Goal: Task Accomplishment & Management: Use online tool/utility

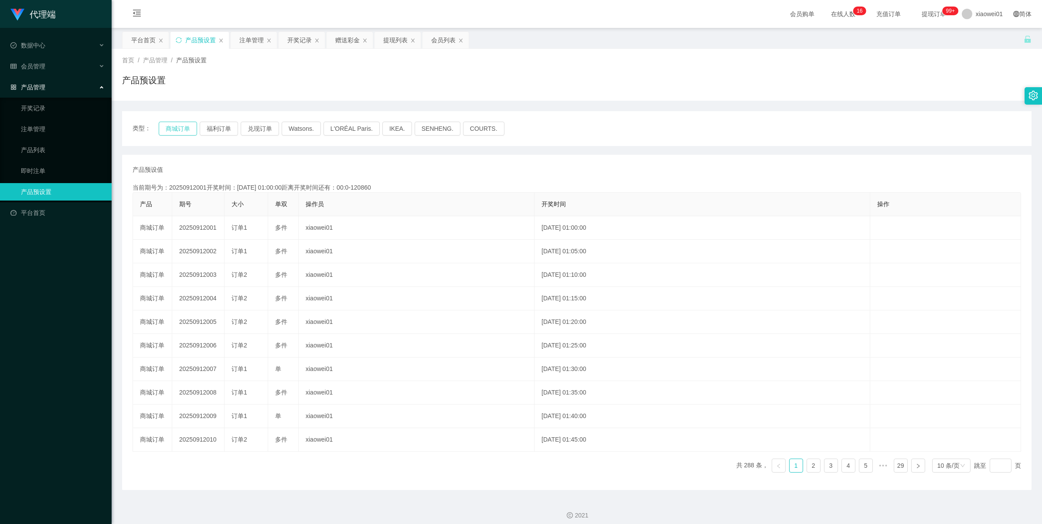
click at [182, 129] on button "商城订单" at bounding box center [178, 129] width 38 height 14
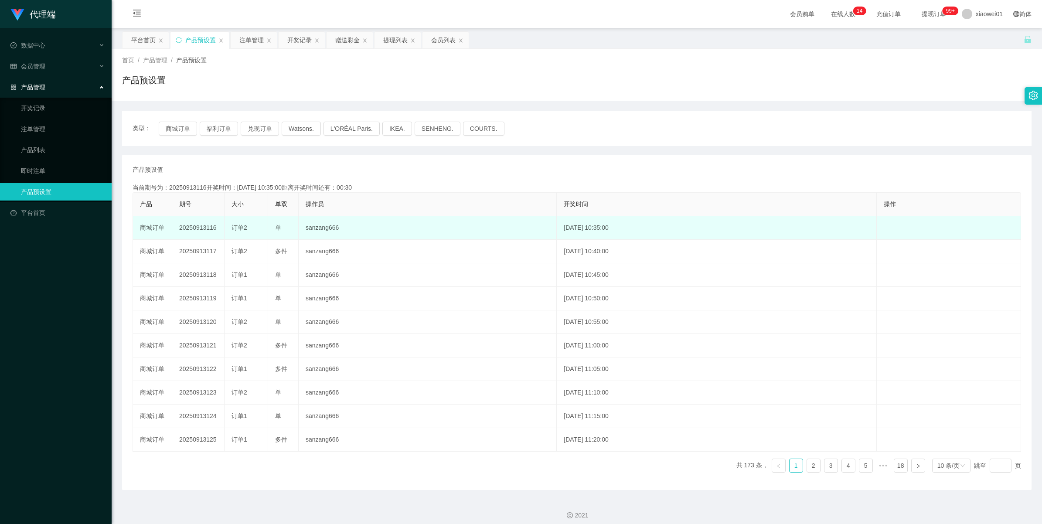
drag, startPoint x: 0, startPoint y: 0, endPoint x: 190, endPoint y: 224, distance: 294.1
click at [190, 224] on td "20250913116" at bounding box center [198, 228] width 52 height 24
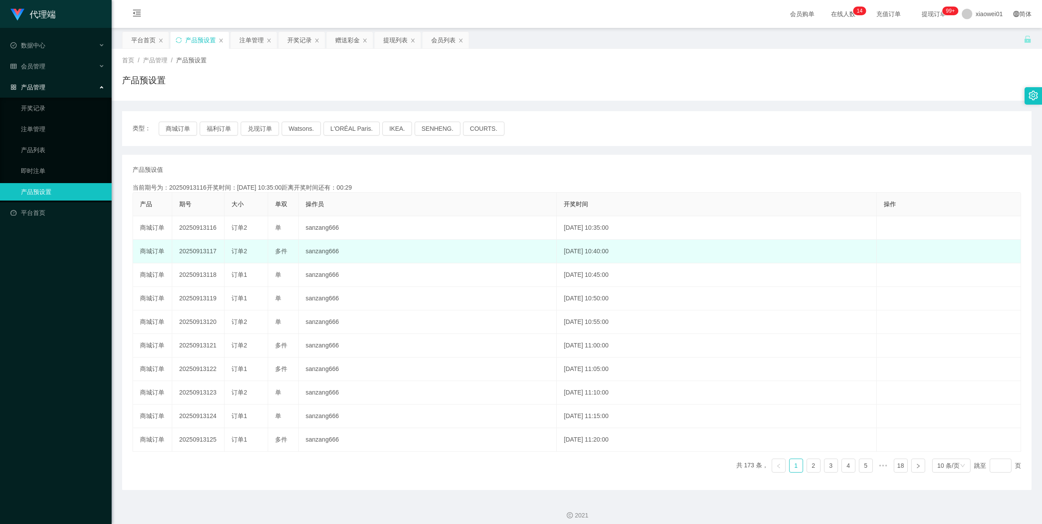
click at [201, 252] on td "20250913117" at bounding box center [198, 252] width 52 height 24
copy td "20250913117"
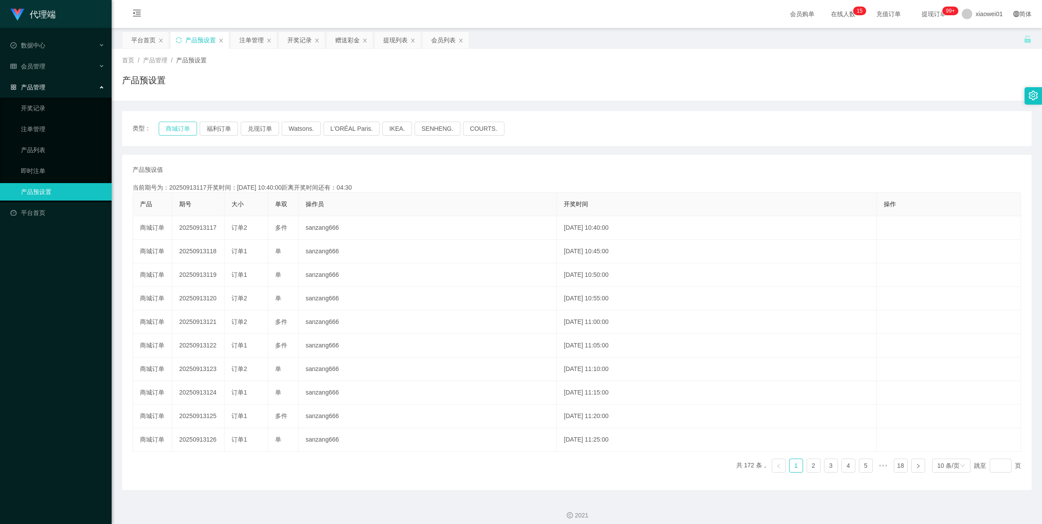
click at [172, 126] on button "商城订单" at bounding box center [178, 129] width 38 height 14
click at [255, 49] on div "首页 / 产品管理 / 产品预设置 / 产品预设置" at bounding box center [577, 75] width 930 height 52
click at [251, 44] on div "注单管理" at bounding box center [251, 40] width 24 height 17
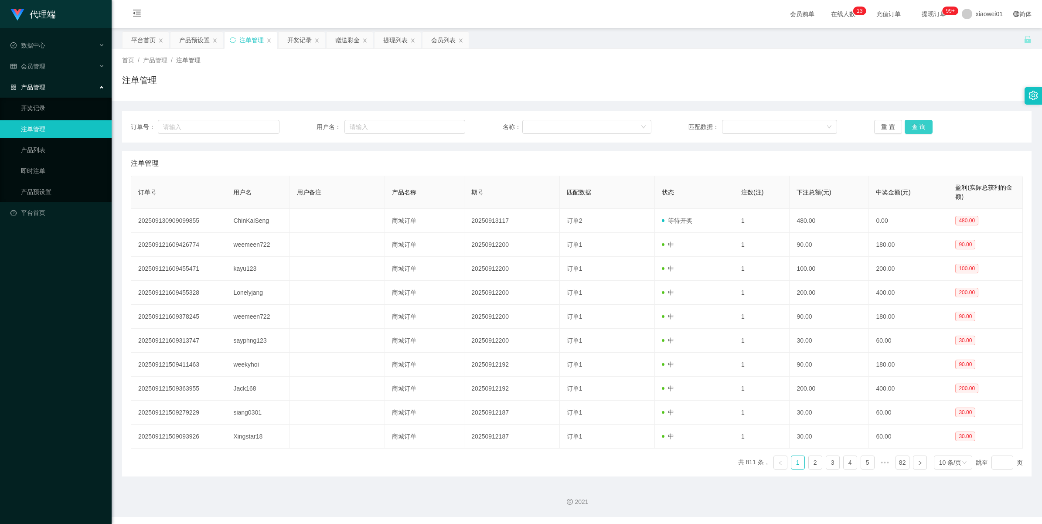
click at [908, 123] on button "查 询" at bounding box center [919, 127] width 28 height 14
click at [908, 123] on div "重 置 查 询" at bounding box center [948, 127] width 149 height 14
click at [908, 123] on button "查 询" at bounding box center [923, 127] width 37 height 14
click at [908, 123] on div "重 置 查 询" at bounding box center [948, 127] width 149 height 14
click at [908, 123] on button "查 询" at bounding box center [919, 127] width 28 height 14
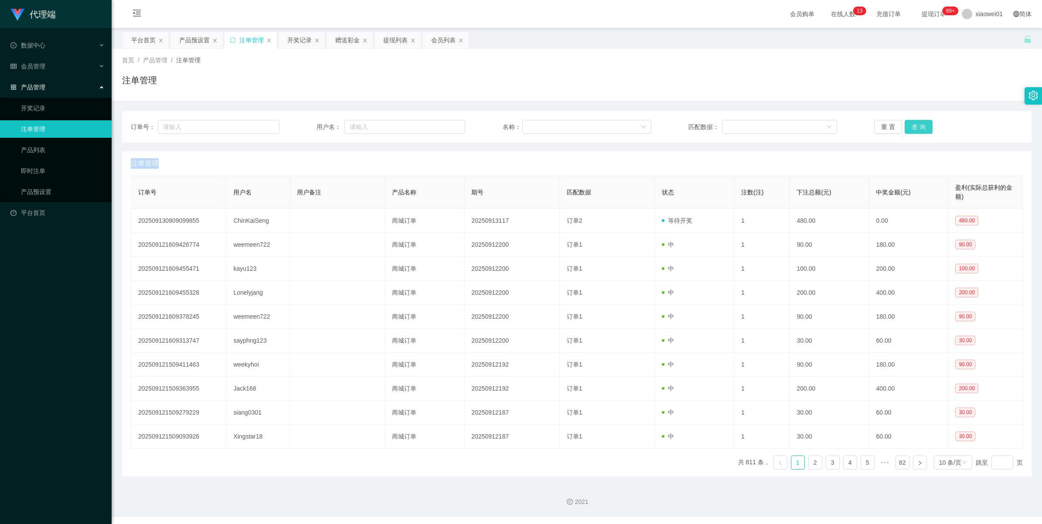
click at [908, 123] on div "重 置 查 询" at bounding box center [948, 127] width 149 height 14
click at [908, 123] on button "查 询" at bounding box center [919, 127] width 28 height 14
click at [908, 123] on div "重 置 查 询" at bounding box center [948, 127] width 149 height 14
click at [908, 123] on button "查 询" at bounding box center [923, 127] width 37 height 14
click at [908, 123] on div "重 置 查 询" at bounding box center [948, 127] width 149 height 14
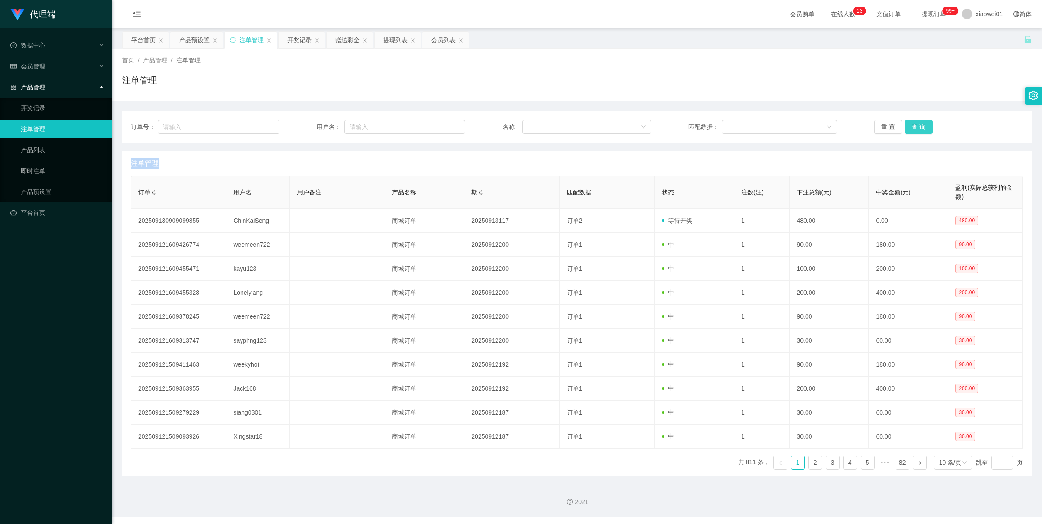
click at [908, 123] on button "查 询" at bounding box center [919, 127] width 28 height 14
click at [908, 123] on div "重 置 查 询" at bounding box center [948, 127] width 149 height 14
click at [908, 123] on button "查 询" at bounding box center [919, 127] width 28 height 14
click at [908, 123] on div "重 置 查 询" at bounding box center [948, 127] width 149 height 14
click at [908, 123] on button "查 询" at bounding box center [919, 127] width 28 height 14
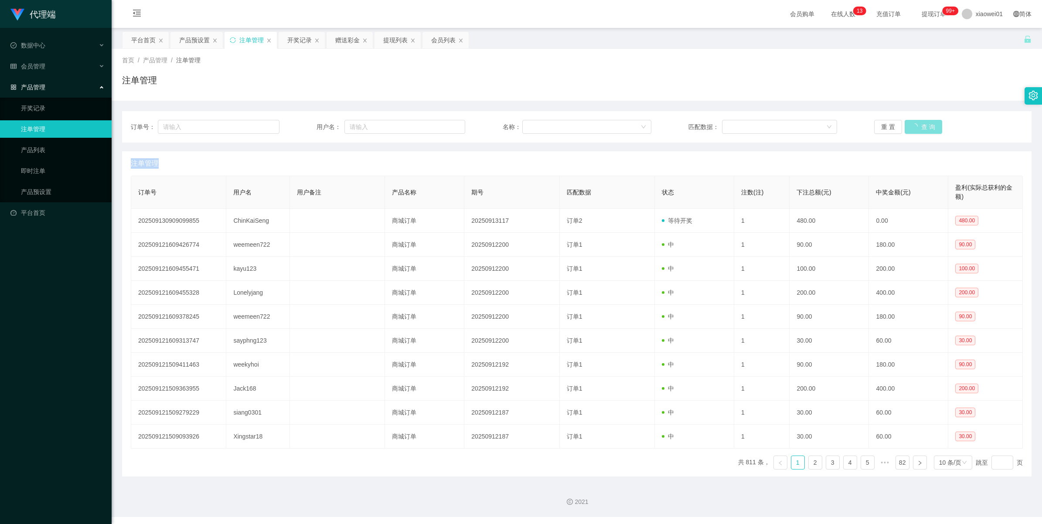
click at [908, 123] on div "重 置 查 询" at bounding box center [948, 127] width 149 height 14
click at [206, 42] on div "产品预设置" at bounding box center [194, 40] width 31 height 17
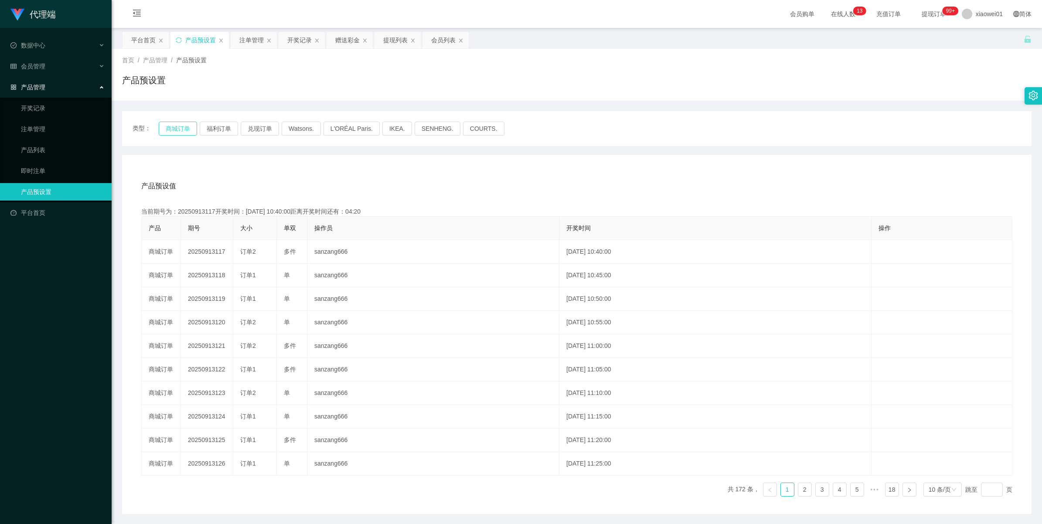
click at [169, 127] on button "商城订单" at bounding box center [178, 129] width 38 height 14
click at [248, 42] on div "注单管理" at bounding box center [251, 40] width 24 height 17
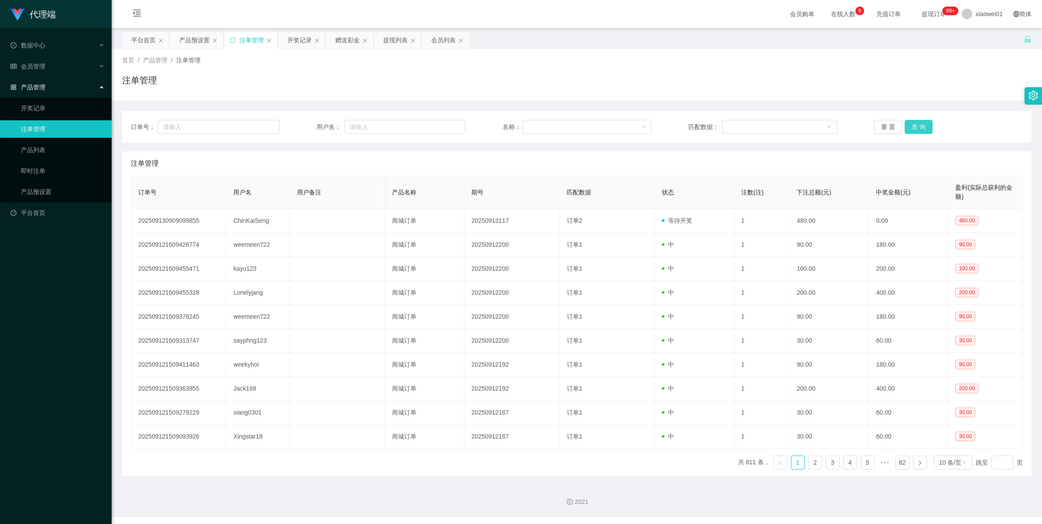
click at [915, 127] on button "查 询" at bounding box center [919, 127] width 28 height 14
click at [915, 127] on div "重 置 查 询" at bounding box center [948, 127] width 149 height 14
click at [915, 127] on button "查 询" at bounding box center [919, 127] width 28 height 14
click at [915, 127] on div "重 置 查 询" at bounding box center [948, 127] width 149 height 14
drag, startPoint x: 915, startPoint y: 127, endPoint x: 920, endPoint y: 125, distance: 5.1
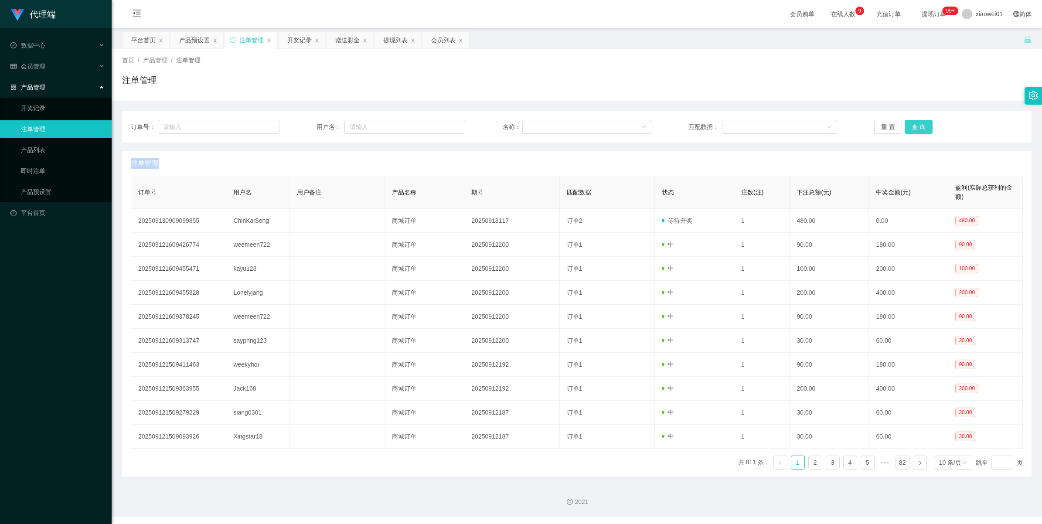
click at [915, 127] on button "查 询" at bounding box center [919, 127] width 28 height 14
click at [911, 124] on button "查 询" at bounding box center [919, 127] width 28 height 14
click at [201, 40] on div "产品预设置" at bounding box center [194, 40] width 31 height 17
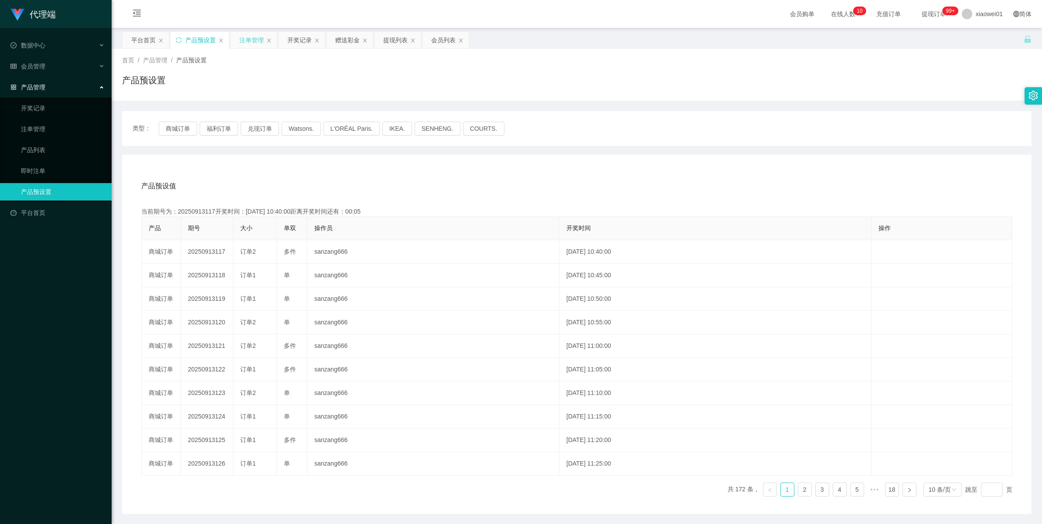
click at [251, 42] on div "注单管理" at bounding box center [251, 40] width 24 height 17
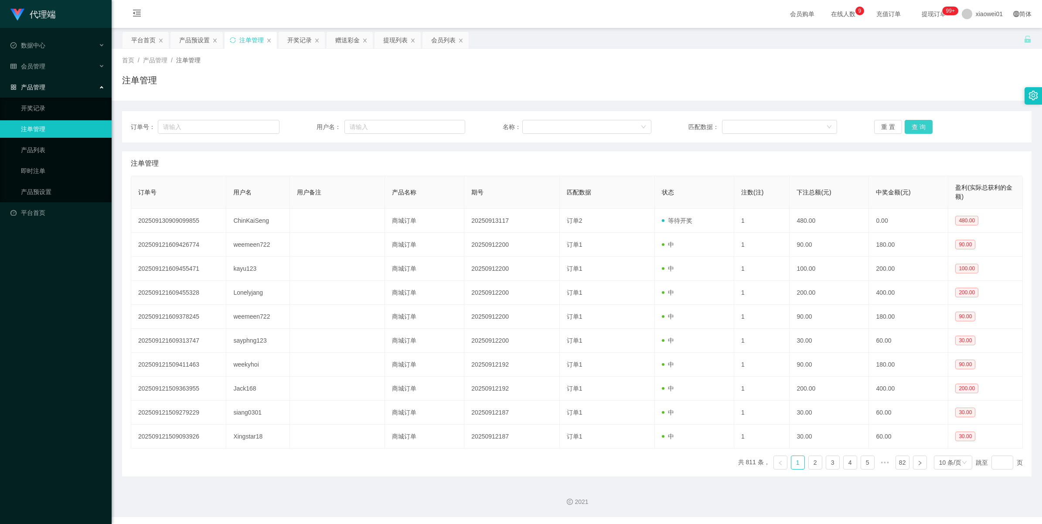
click at [919, 130] on button "查 询" at bounding box center [919, 127] width 28 height 14
click at [919, 130] on div "重 置 查 询" at bounding box center [948, 127] width 149 height 14
click at [919, 130] on button "查 询" at bounding box center [919, 127] width 28 height 14
click at [919, 130] on div "重 置 查 询" at bounding box center [948, 127] width 149 height 14
click at [188, 44] on div "产品预设置" at bounding box center [194, 40] width 31 height 17
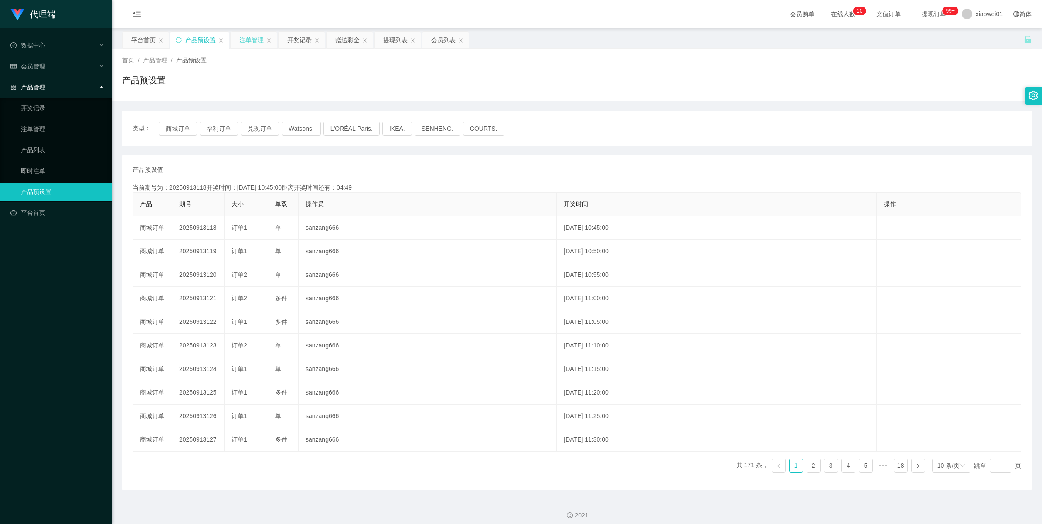
click at [253, 43] on div "注单管理" at bounding box center [251, 40] width 24 height 17
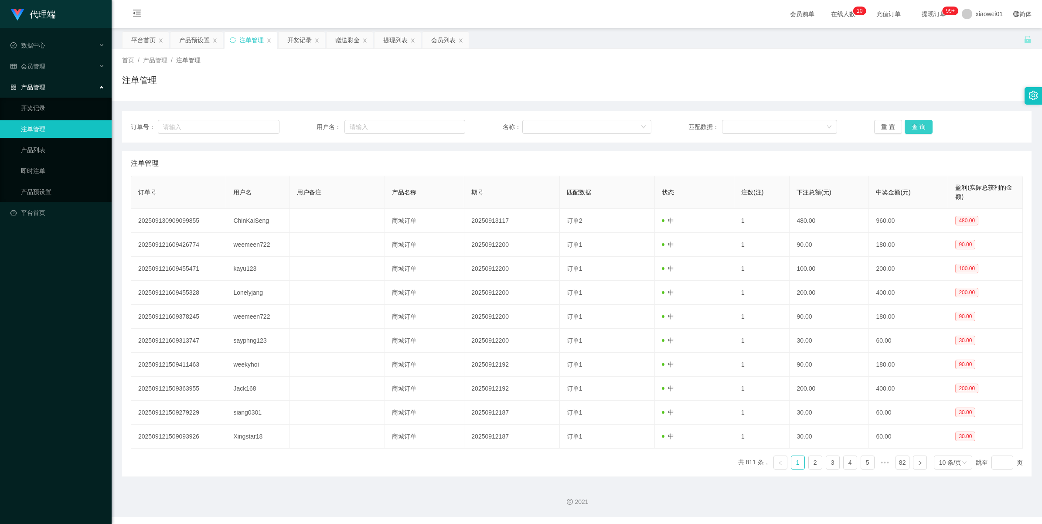
click at [912, 132] on button "查 询" at bounding box center [919, 127] width 28 height 14
click at [912, 132] on div "重 置 查 询" at bounding box center [948, 127] width 149 height 14
click at [912, 132] on button "查 询" at bounding box center [923, 127] width 37 height 14
click at [195, 39] on div "产品预设置" at bounding box center [194, 40] width 31 height 17
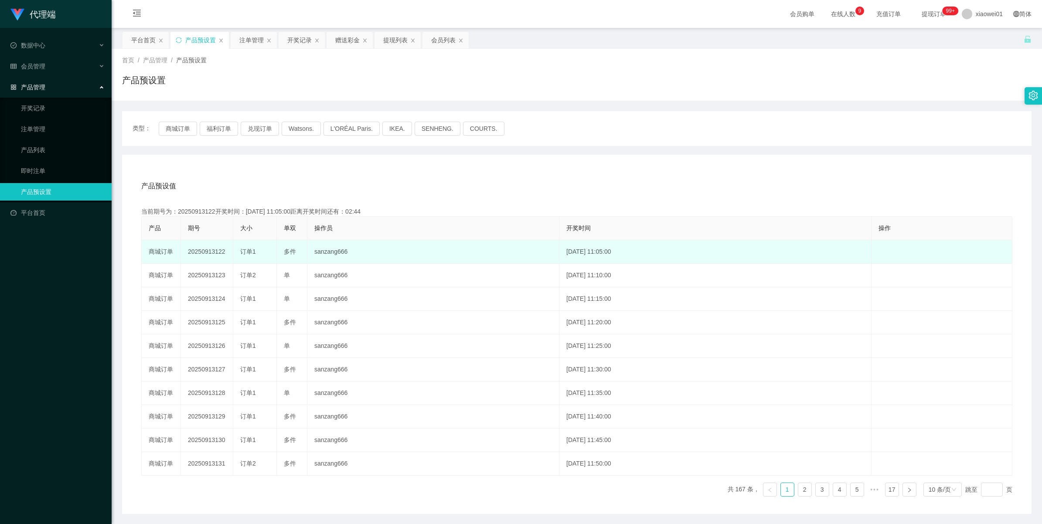
click at [197, 254] on td "20250913122" at bounding box center [207, 252] width 52 height 24
copy td "20250913122"
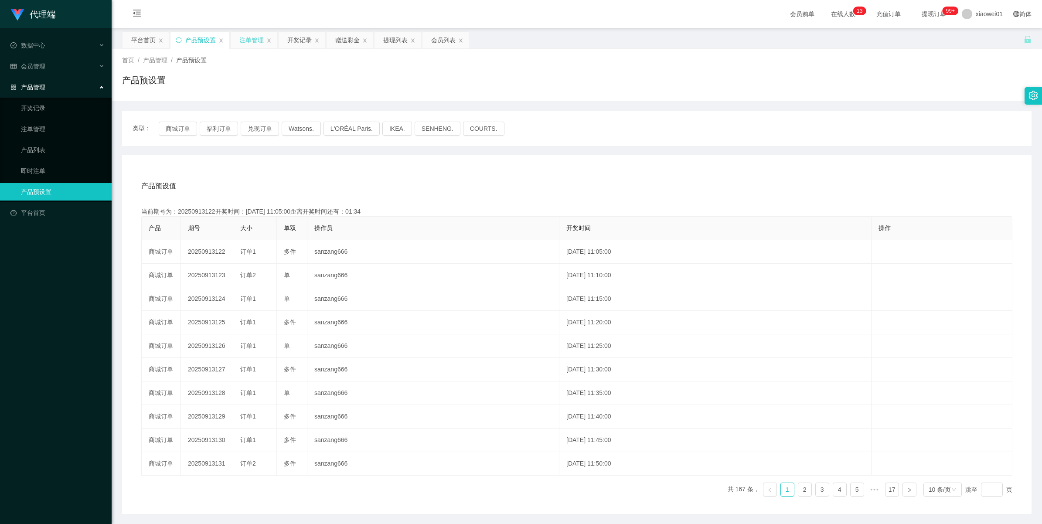
click at [259, 43] on div "注单管理" at bounding box center [251, 40] width 24 height 17
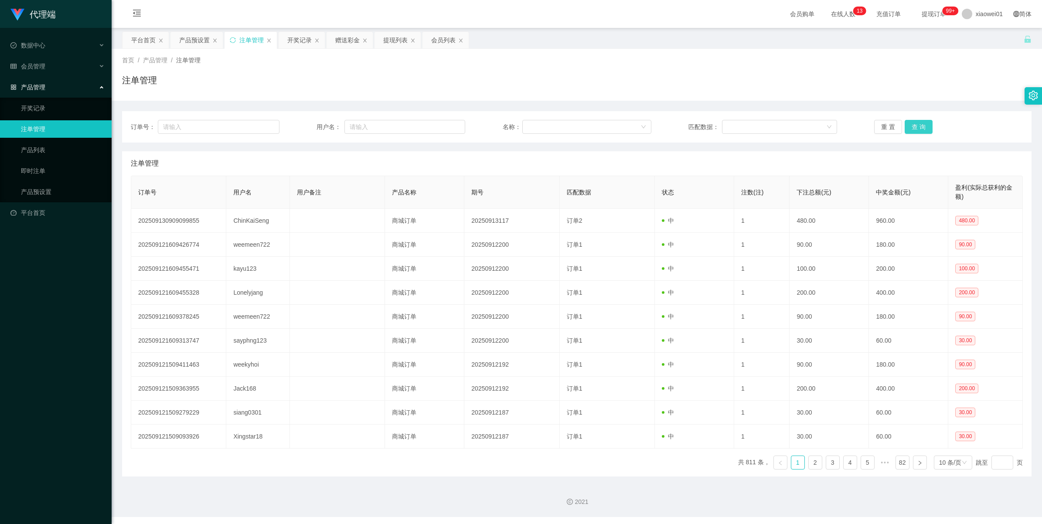
click at [916, 129] on button "查 询" at bounding box center [919, 127] width 28 height 14
click at [916, 129] on div "重 置 查 询" at bounding box center [948, 127] width 149 height 14
